Goal: Transaction & Acquisition: Book appointment/travel/reservation

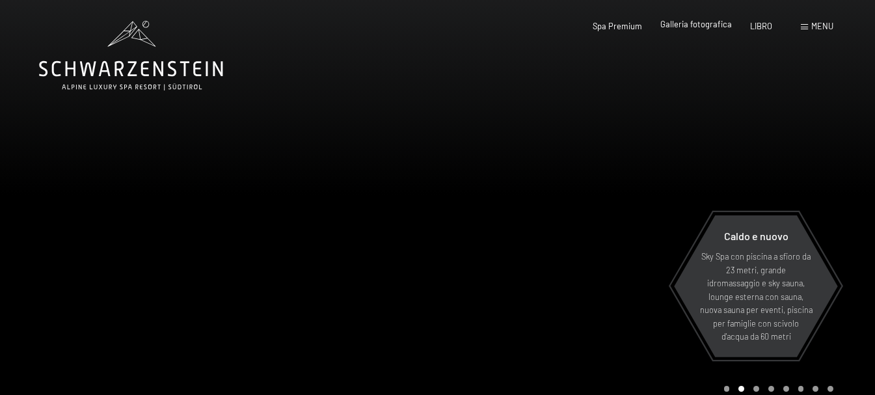
click at [707, 28] on font "Galleria fotografica" at bounding box center [696, 24] width 72 height 10
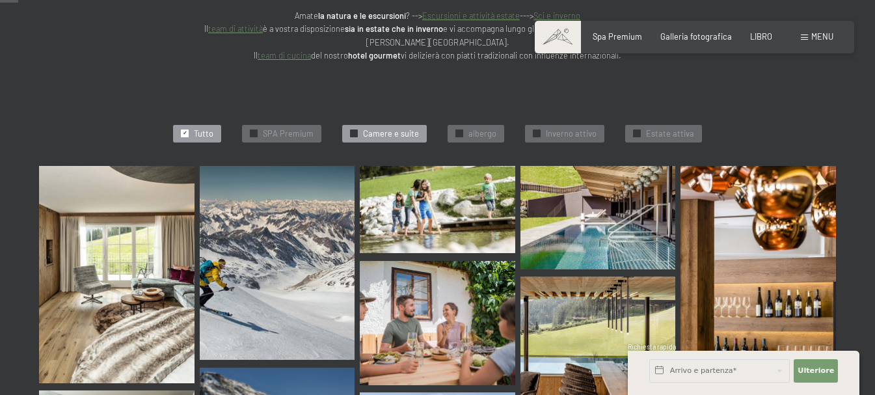
click at [398, 128] on font "Camere e suite" at bounding box center [391, 133] width 56 height 10
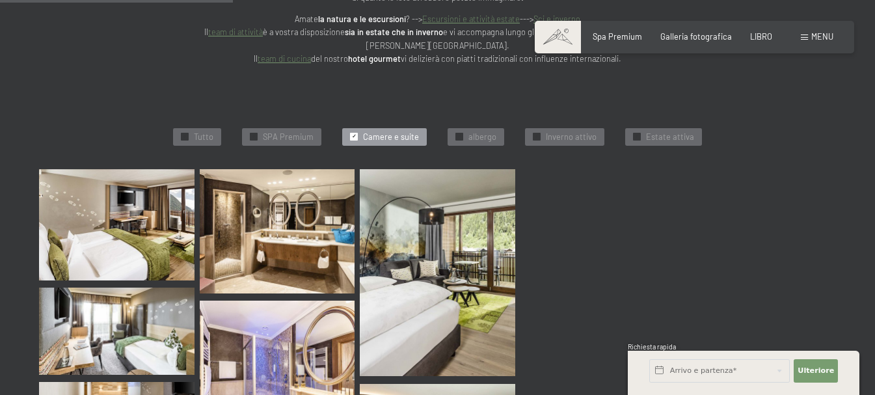
scroll to position [452, 0]
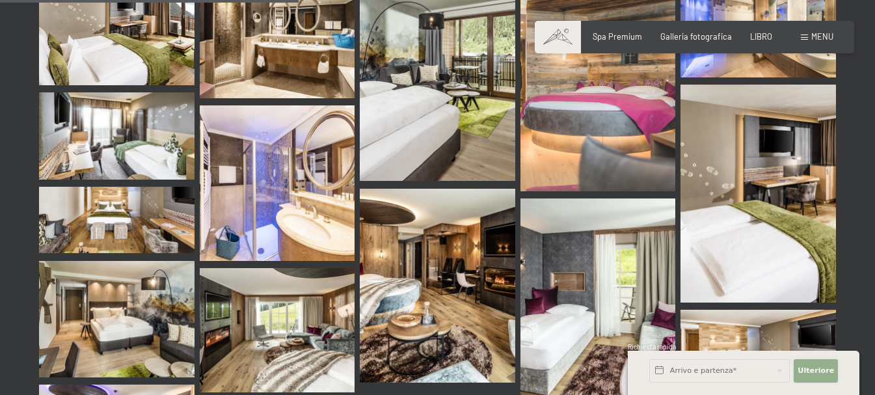
click at [813, 369] on font "Ulteriore" at bounding box center [816, 370] width 36 height 8
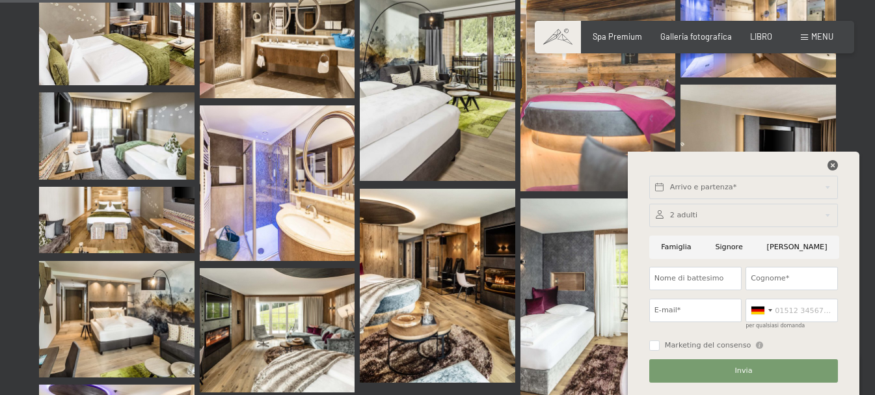
click at [828, 167] on div at bounding box center [743, 168] width 193 height 16
click at [836, 165] on icon at bounding box center [833, 165] width 10 height 10
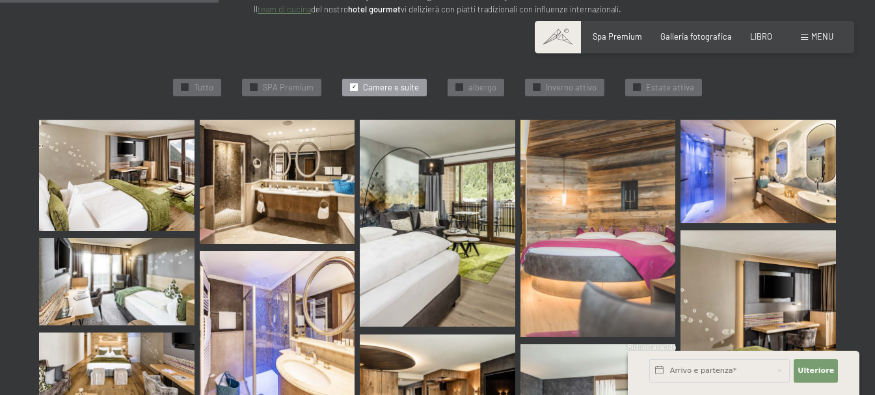
scroll to position [257, 0]
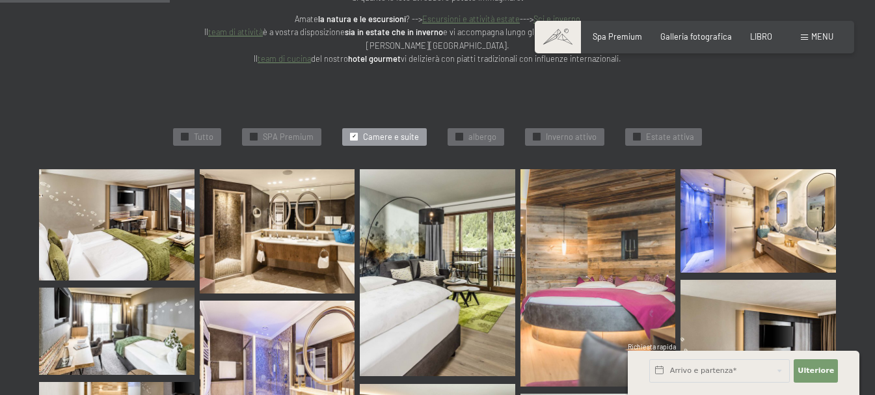
click at [396, 238] on font "Consenso al marketing*" at bounding box center [366, 234] width 109 height 10
click at [305, 238] on input "Consenso al marketing*" at bounding box center [298, 234] width 13 height 13
checkbox input "false"
click at [600, 279] on img at bounding box center [599, 277] width 156 height 217
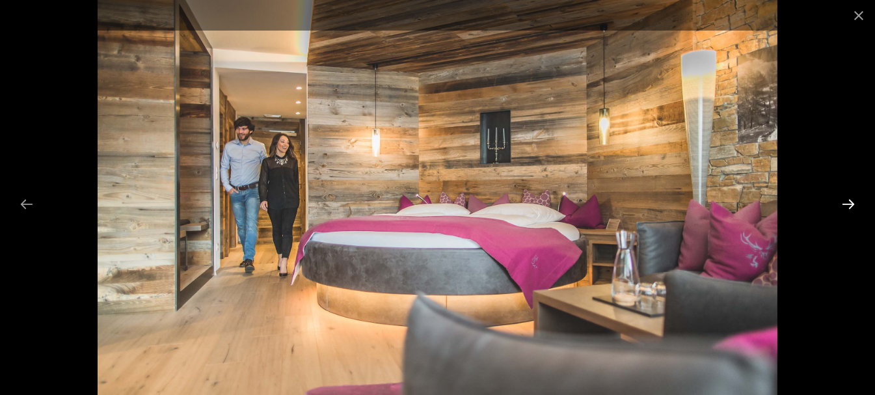
click at [856, 199] on button "Next slide" at bounding box center [848, 203] width 27 height 25
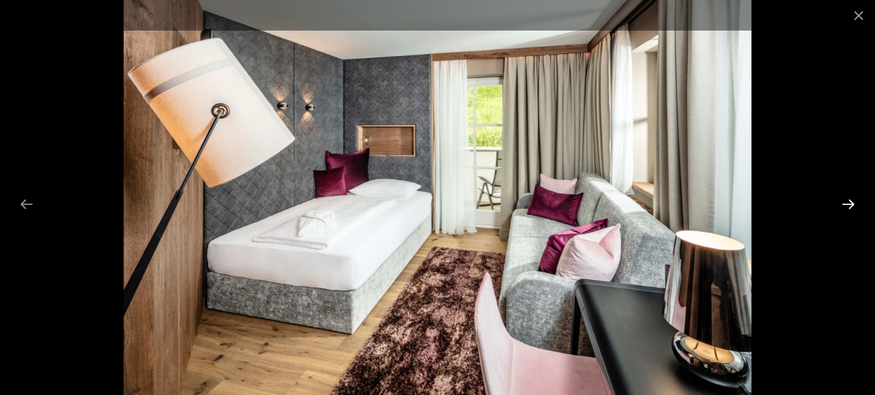
click at [856, 199] on button "Next slide" at bounding box center [848, 203] width 27 height 25
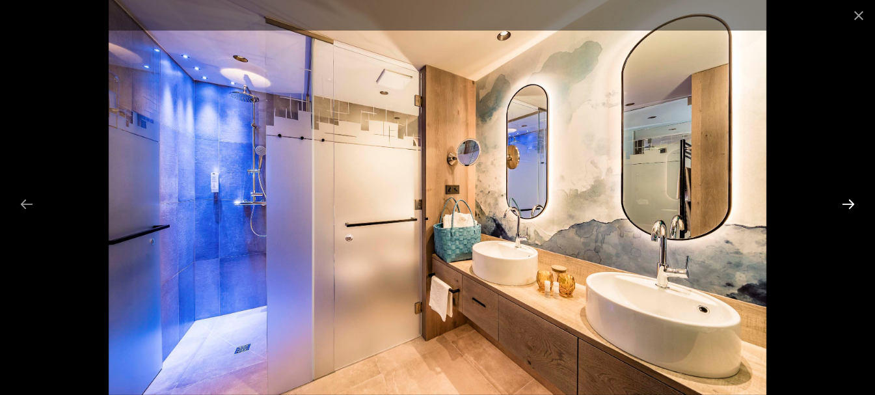
click at [856, 199] on button "Next slide" at bounding box center [848, 203] width 27 height 25
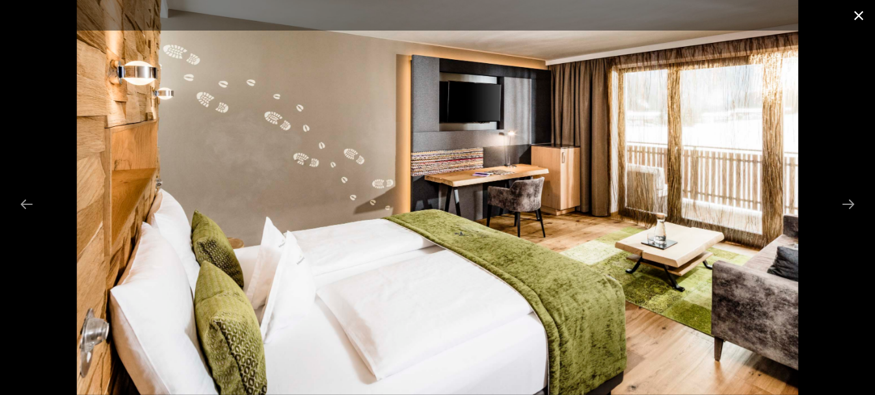
click at [857, 8] on button "Close gallery" at bounding box center [859, 15] width 33 height 31
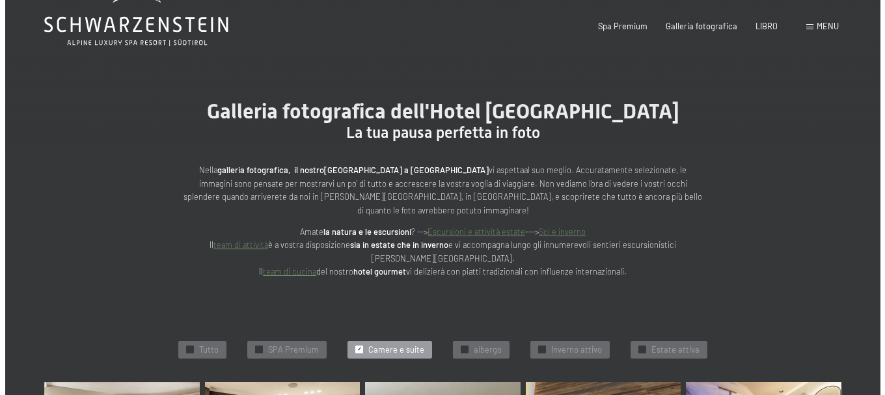
scroll to position [0, 0]
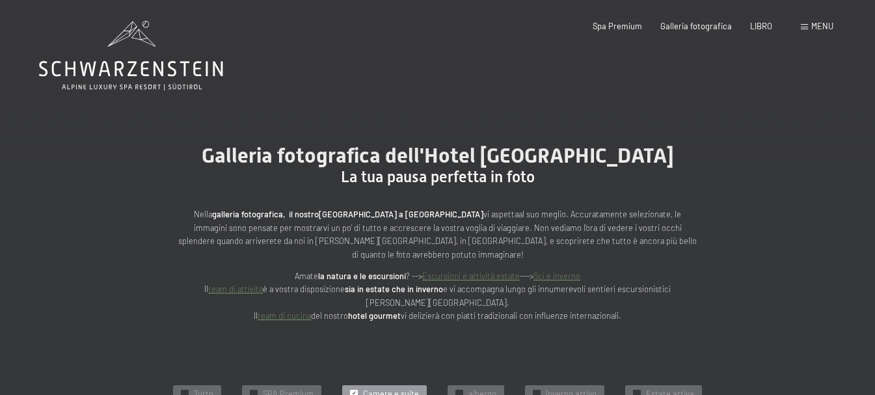
click at [828, 25] on font "menu" at bounding box center [822, 26] width 22 height 10
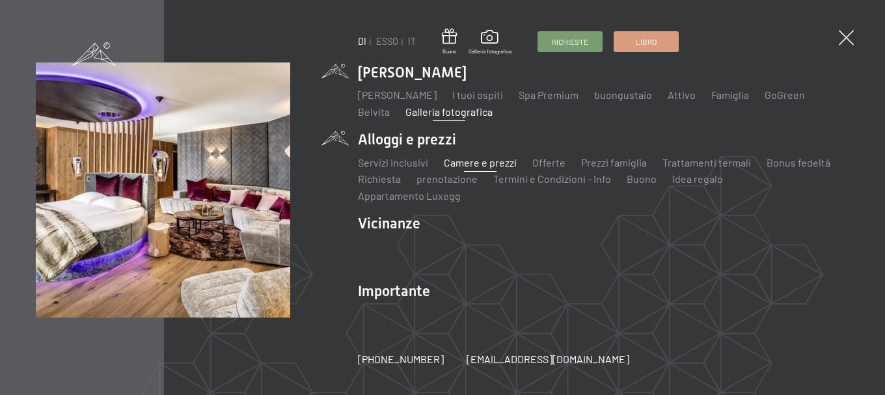
click at [483, 169] on font "Camere e prezzi" at bounding box center [480, 162] width 73 height 12
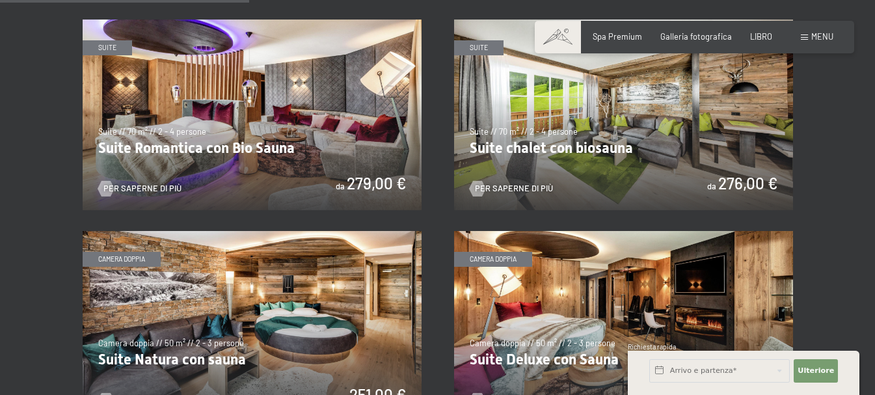
scroll to position [1041, 0]
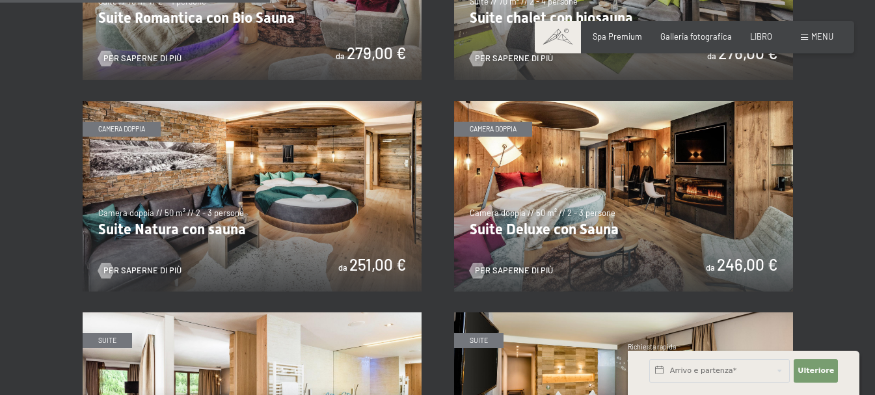
click at [306, 177] on img at bounding box center [252, 196] width 339 height 191
click at [623, 163] on img at bounding box center [623, 196] width 339 height 191
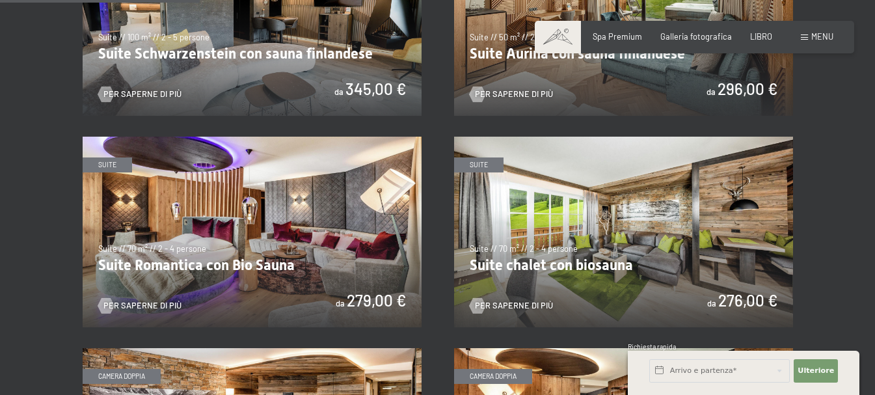
scroll to position [846, 0]
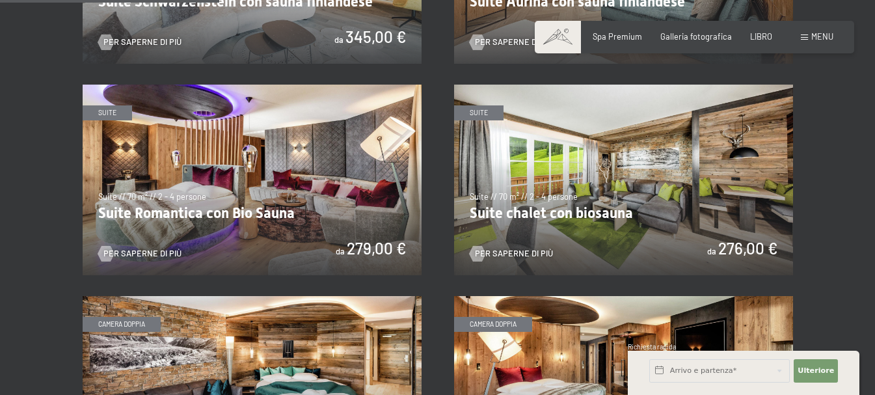
click at [260, 174] on img at bounding box center [252, 180] width 339 height 191
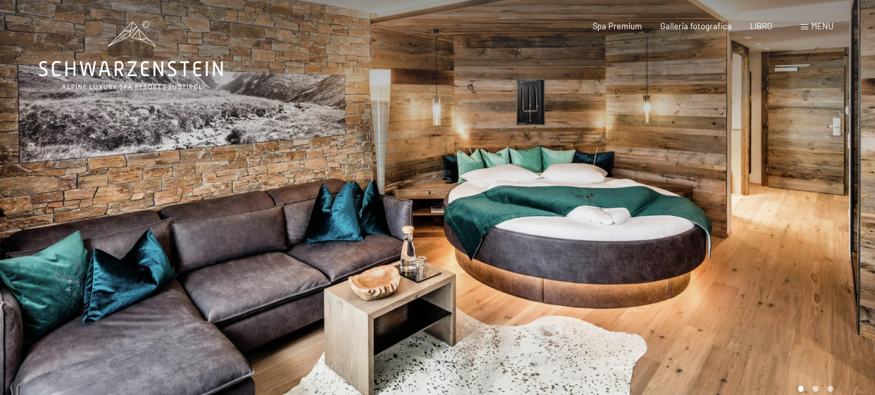
click at [755, 203] on div at bounding box center [657, 211] width 438 height 423
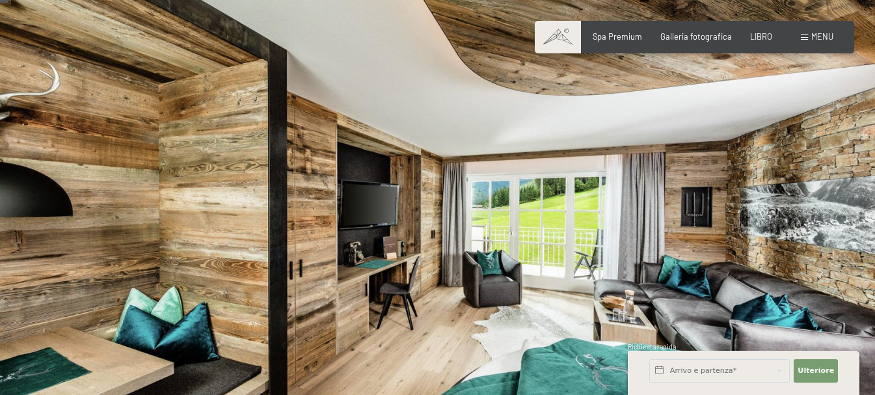
scroll to position [65, 0]
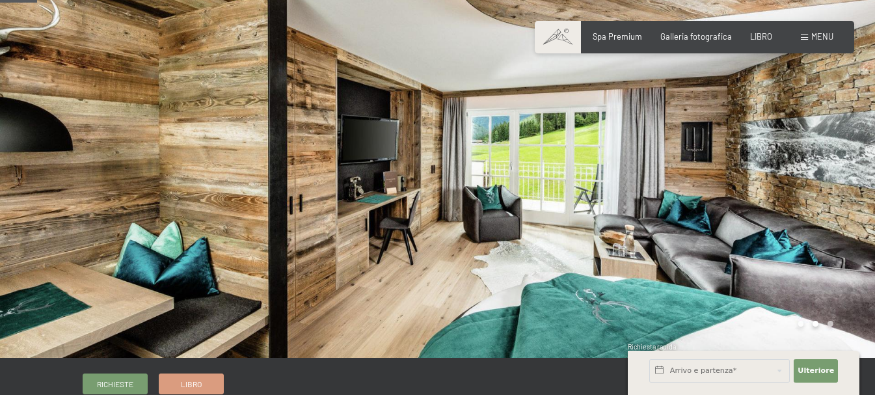
click at [755, 203] on div at bounding box center [657, 146] width 438 height 423
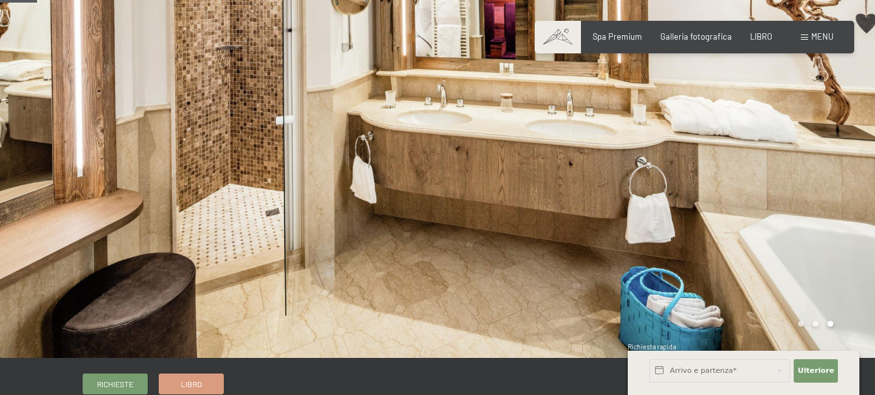
click at [755, 203] on div at bounding box center [657, 146] width 438 height 423
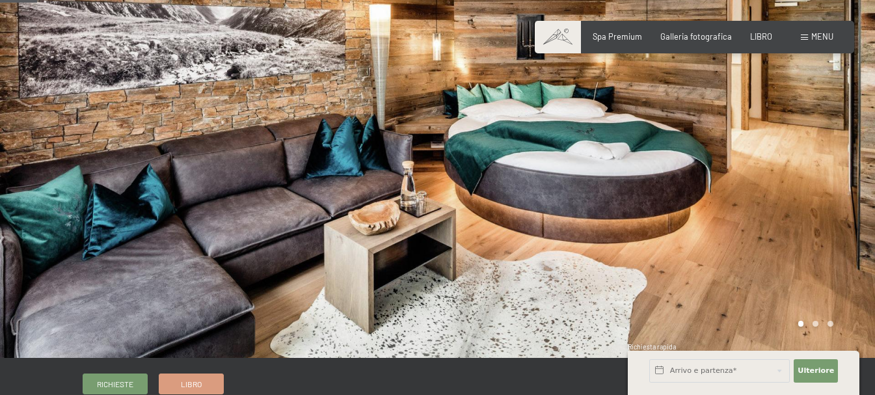
click at [703, 185] on div at bounding box center [657, 146] width 438 height 423
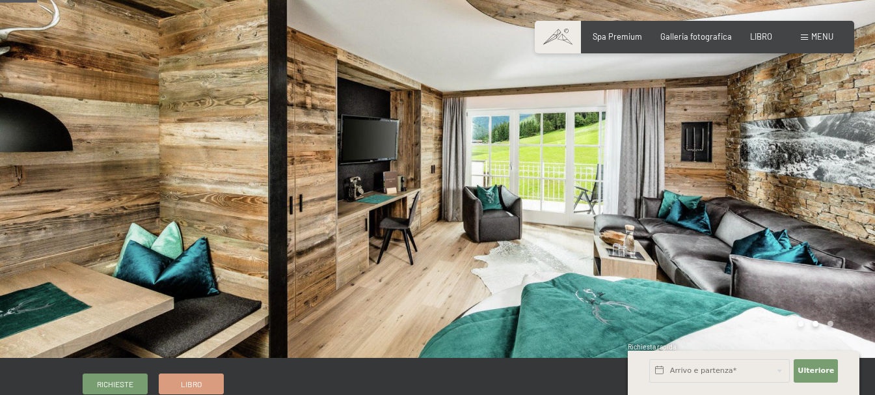
click at [703, 185] on div at bounding box center [657, 146] width 438 height 423
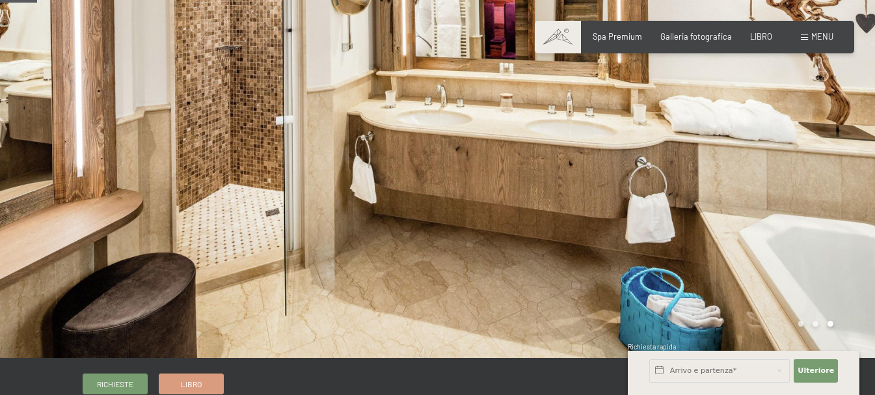
click at [769, 183] on div at bounding box center [657, 146] width 438 height 423
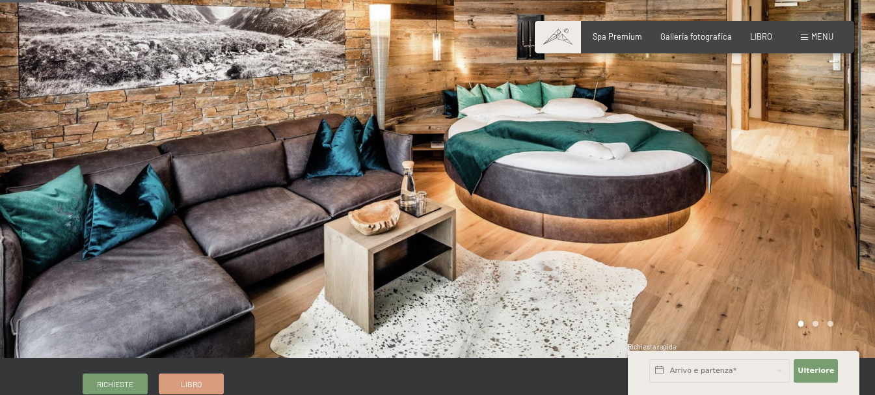
click at [769, 183] on div at bounding box center [657, 146] width 438 height 423
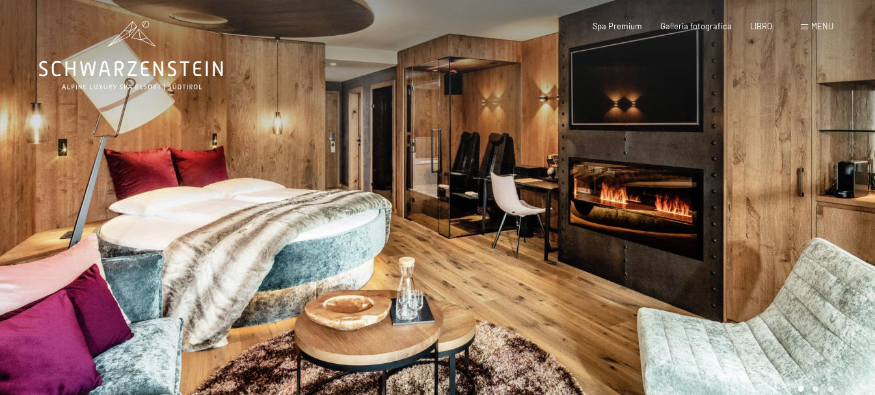
click at [623, 162] on div at bounding box center [657, 211] width 438 height 423
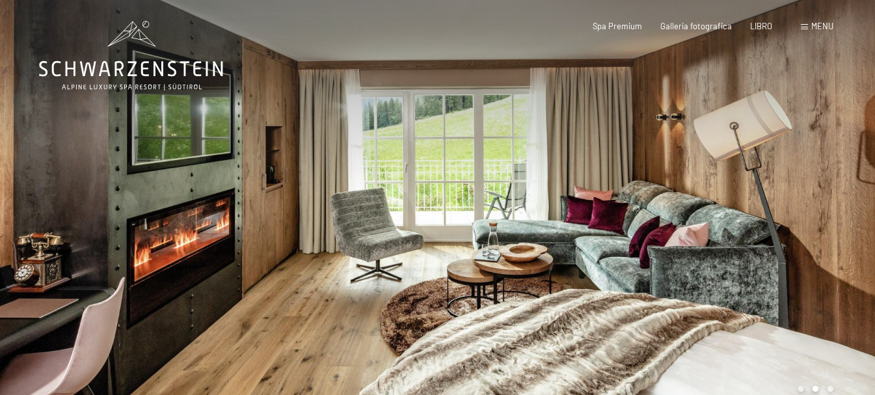
click at [623, 162] on div at bounding box center [657, 211] width 438 height 423
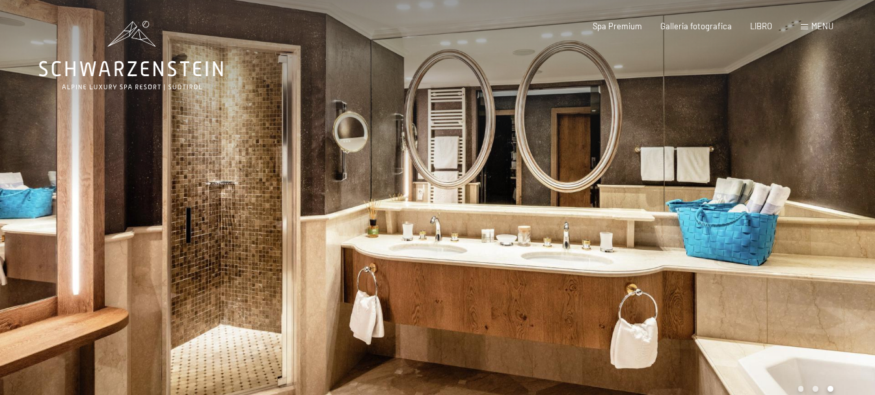
click at [623, 162] on div at bounding box center [657, 211] width 438 height 423
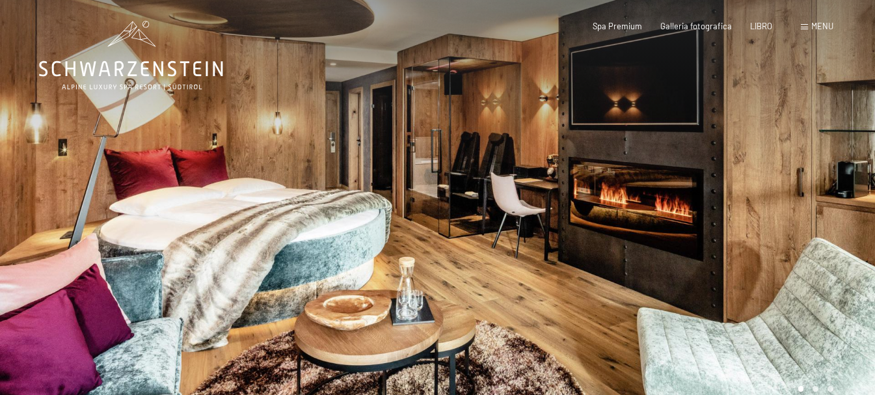
click at [623, 162] on div at bounding box center [657, 211] width 438 height 423
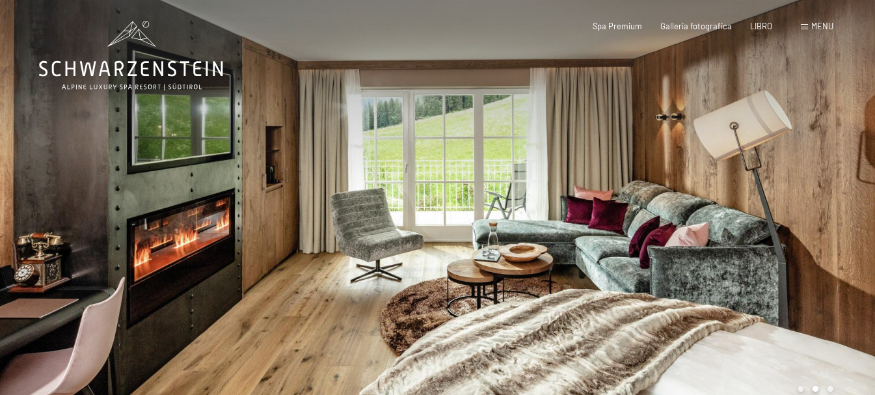
click at [623, 162] on div at bounding box center [657, 211] width 438 height 423
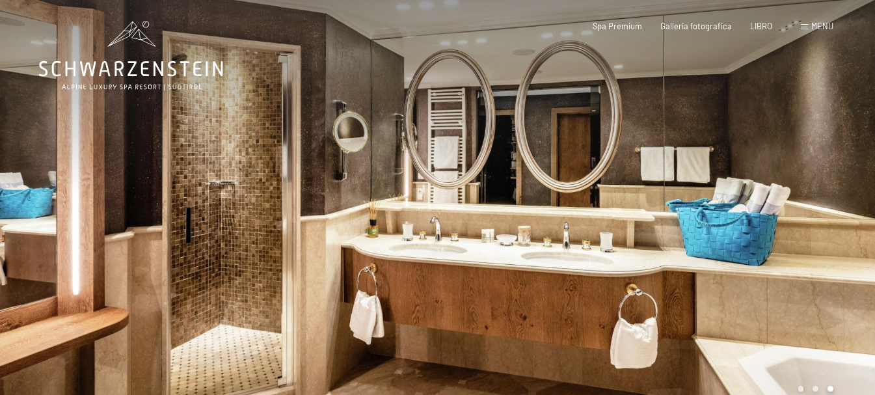
click at [623, 162] on div at bounding box center [657, 211] width 438 height 423
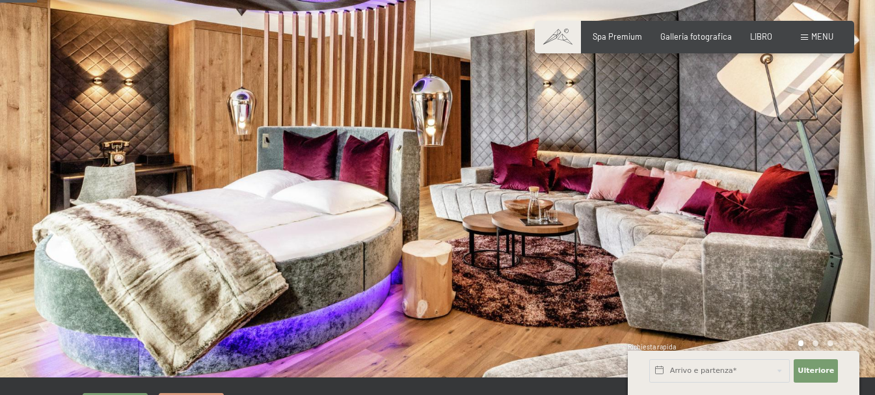
scroll to position [65, 0]
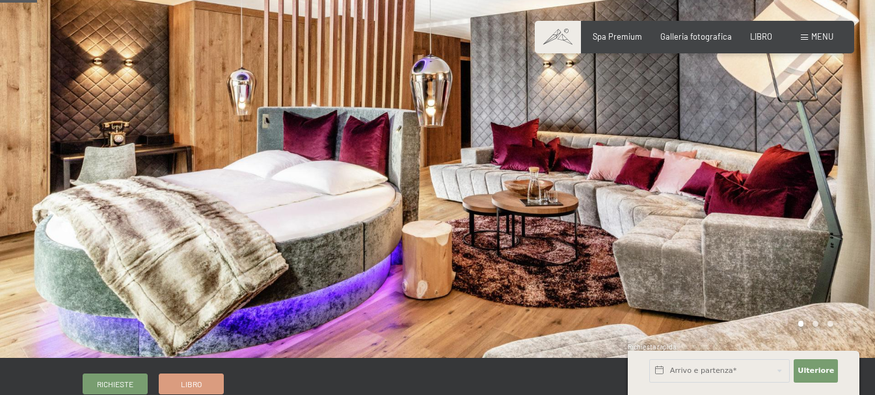
click at [828, 163] on div at bounding box center [657, 146] width 438 height 423
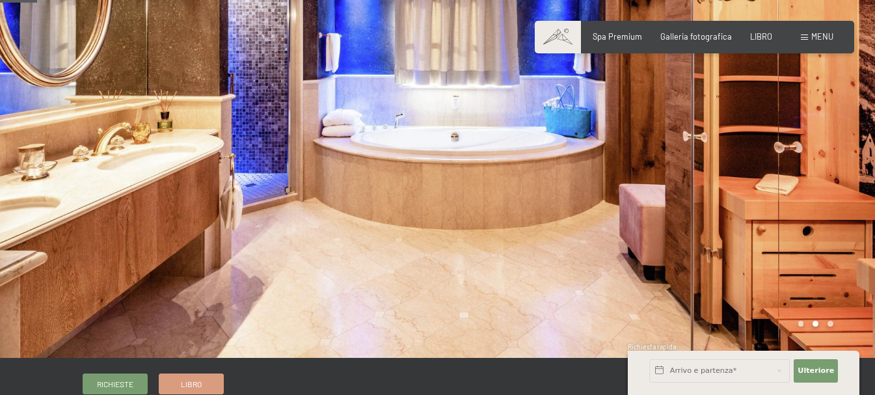
click at [828, 163] on div at bounding box center [657, 146] width 438 height 423
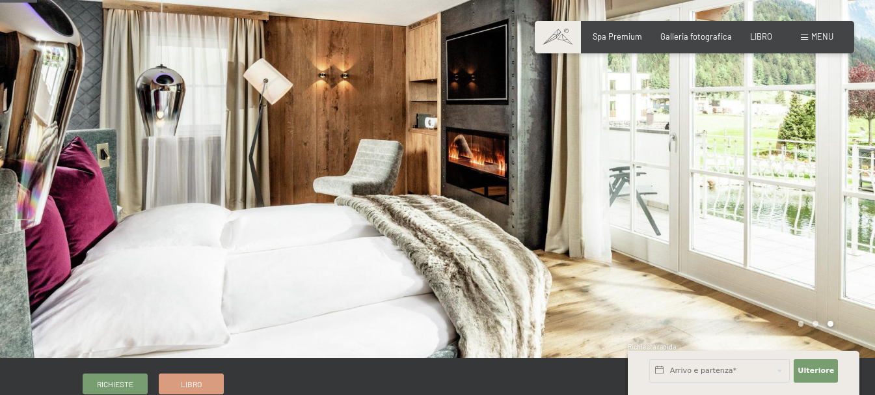
click at [828, 163] on div at bounding box center [657, 146] width 438 height 423
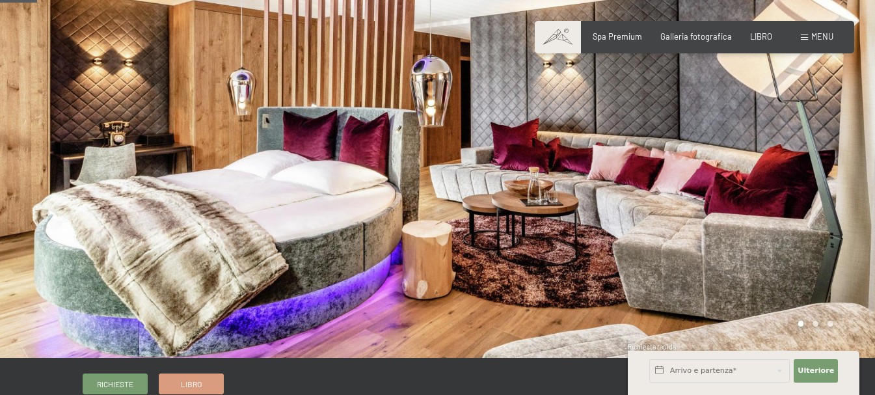
click at [828, 163] on div at bounding box center [657, 146] width 438 height 423
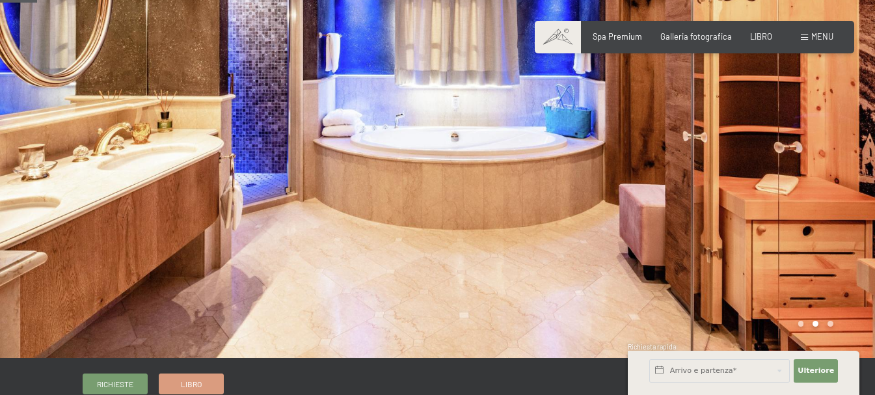
click at [828, 163] on div at bounding box center [657, 146] width 438 height 423
